Goal: Transaction & Acquisition: Purchase product/service

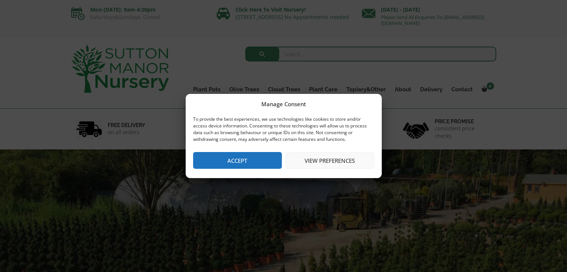
drag, startPoint x: 0, startPoint y: 0, endPoint x: 240, endPoint y: 158, distance: 287.4
click at [240, 158] on button "Accept" at bounding box center [237, 160] width 89 height 17
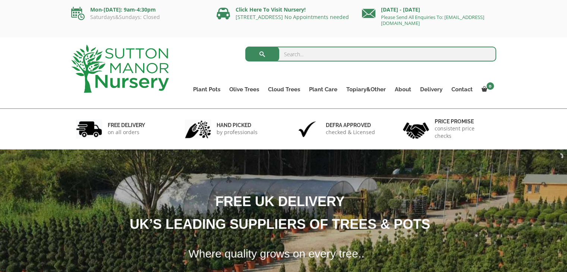
click at [300, 53] on input "search" at bounding box center [370, 54] width 251 height 15
type input "cyprus trees"
click at [245, 47] on button "submit" at bounding box center [262, 54] width 34 height 15
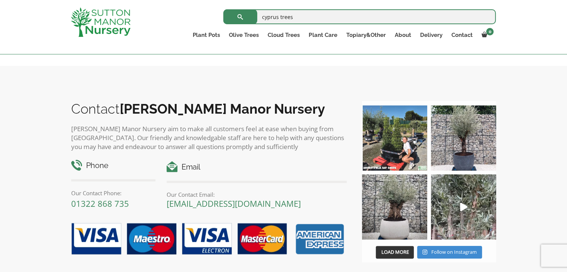
scroll to position [224, 0]
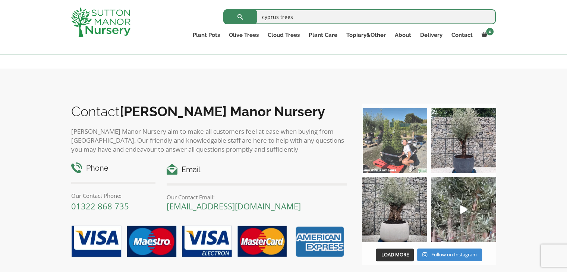
click at [411, 157] on img at bounding box center [394, 140] width 65 height 65
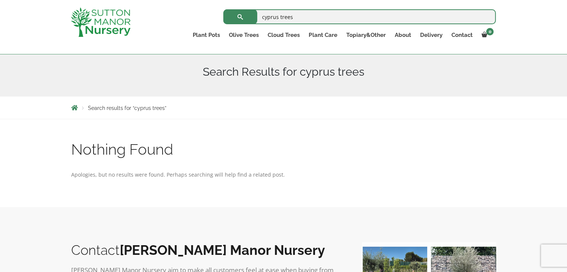
scroll to position [39, 0]
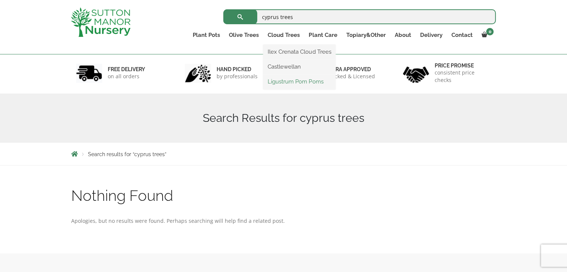
click at [282, 81] on link "Ligustrum Pom Poms" at bounding box center [299, 81] width 72 height 11
